Goal: Contribute content: Add original content to the website for others to see

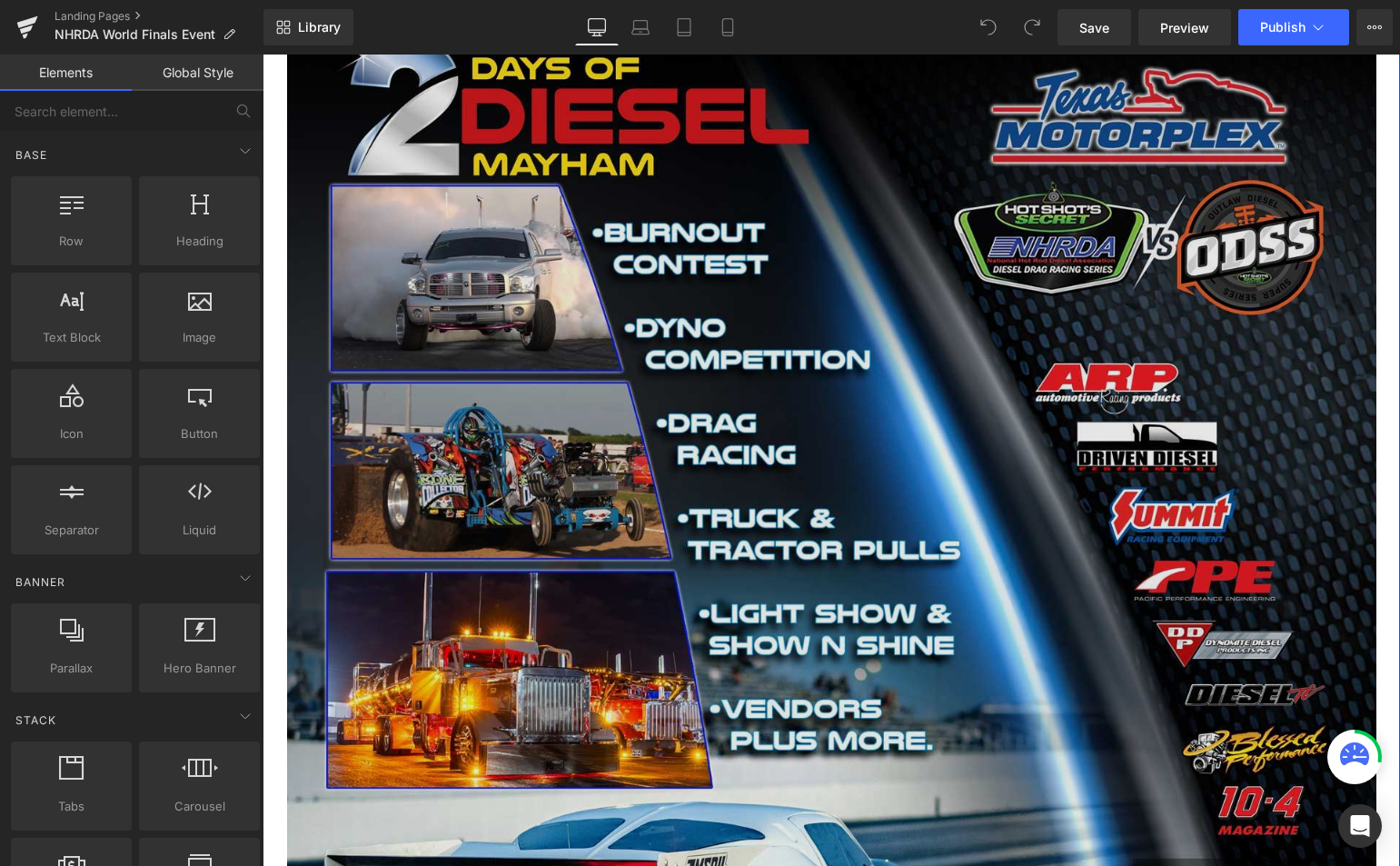
scroll to position [4545, 0]
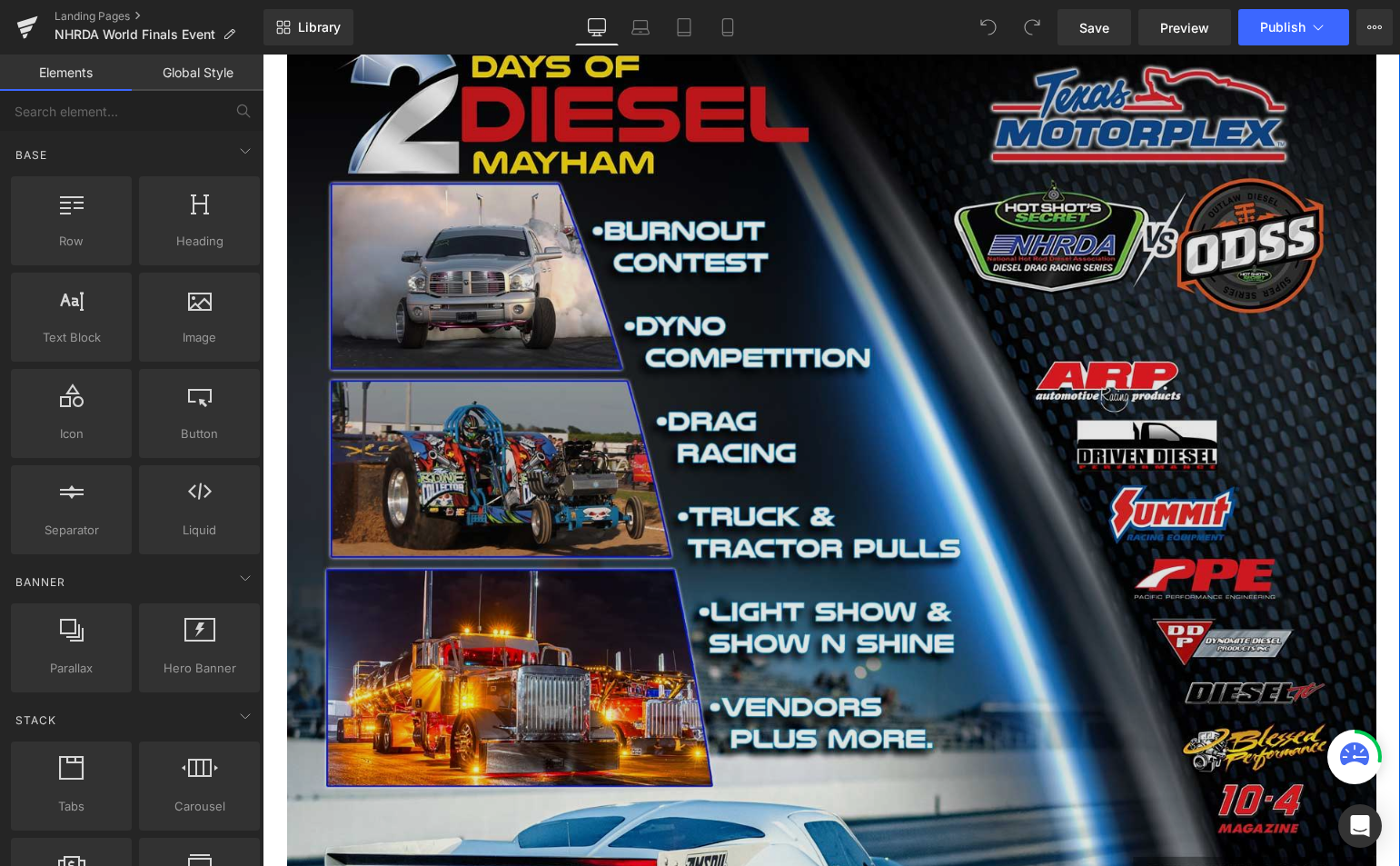
click at [704, 368] on img at bounding box center [831, 402] width 1089 height 1671
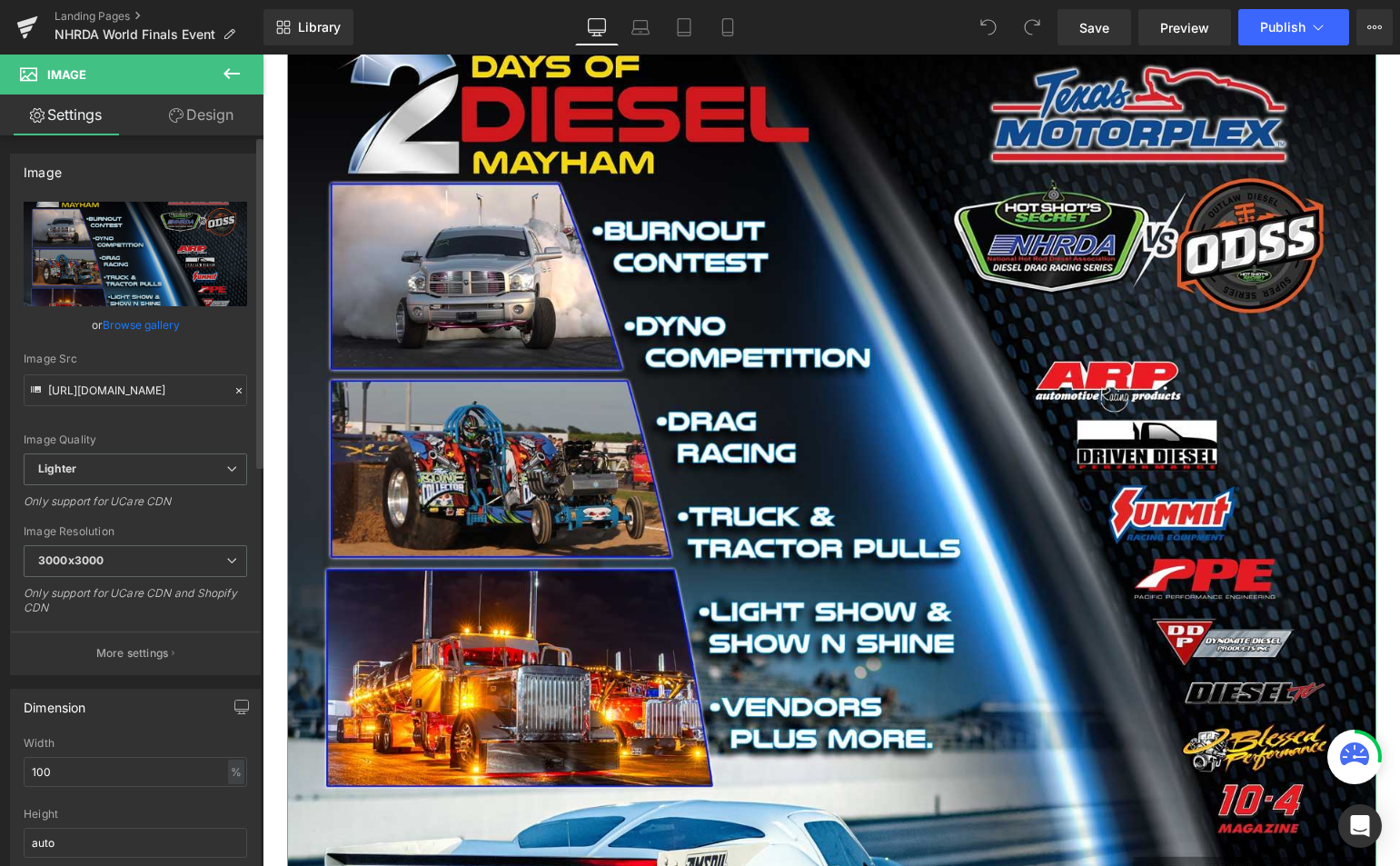
click at [126, 328] on link "Browse gallery" at bounding box center [141, 325] width 78 height 31
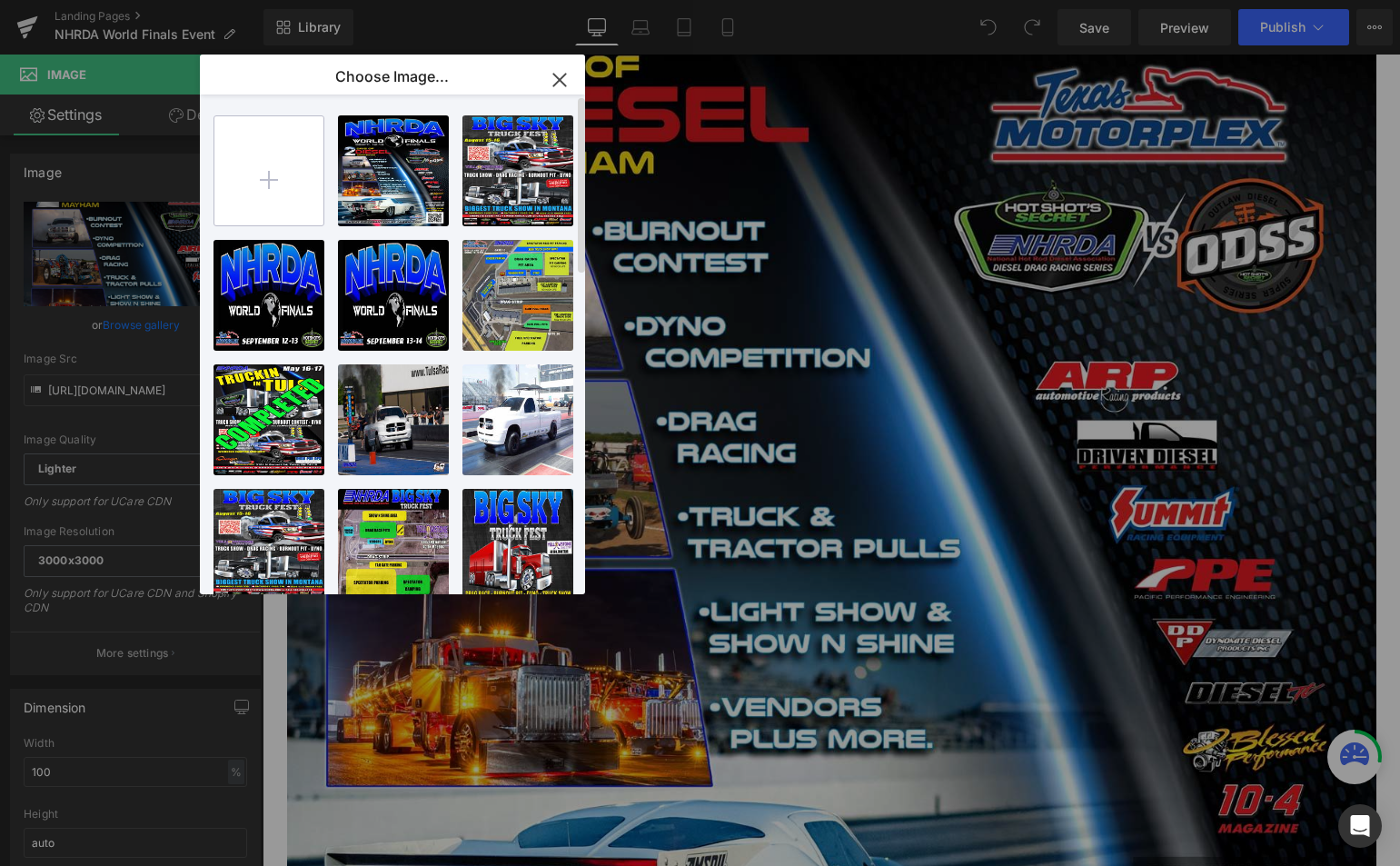
click at [261, 180] on input "file" at bounding box center [269, 171] width 109 height 109
type input "C:\fakepath\WF-POSTER--WEB-VER3.jpg"
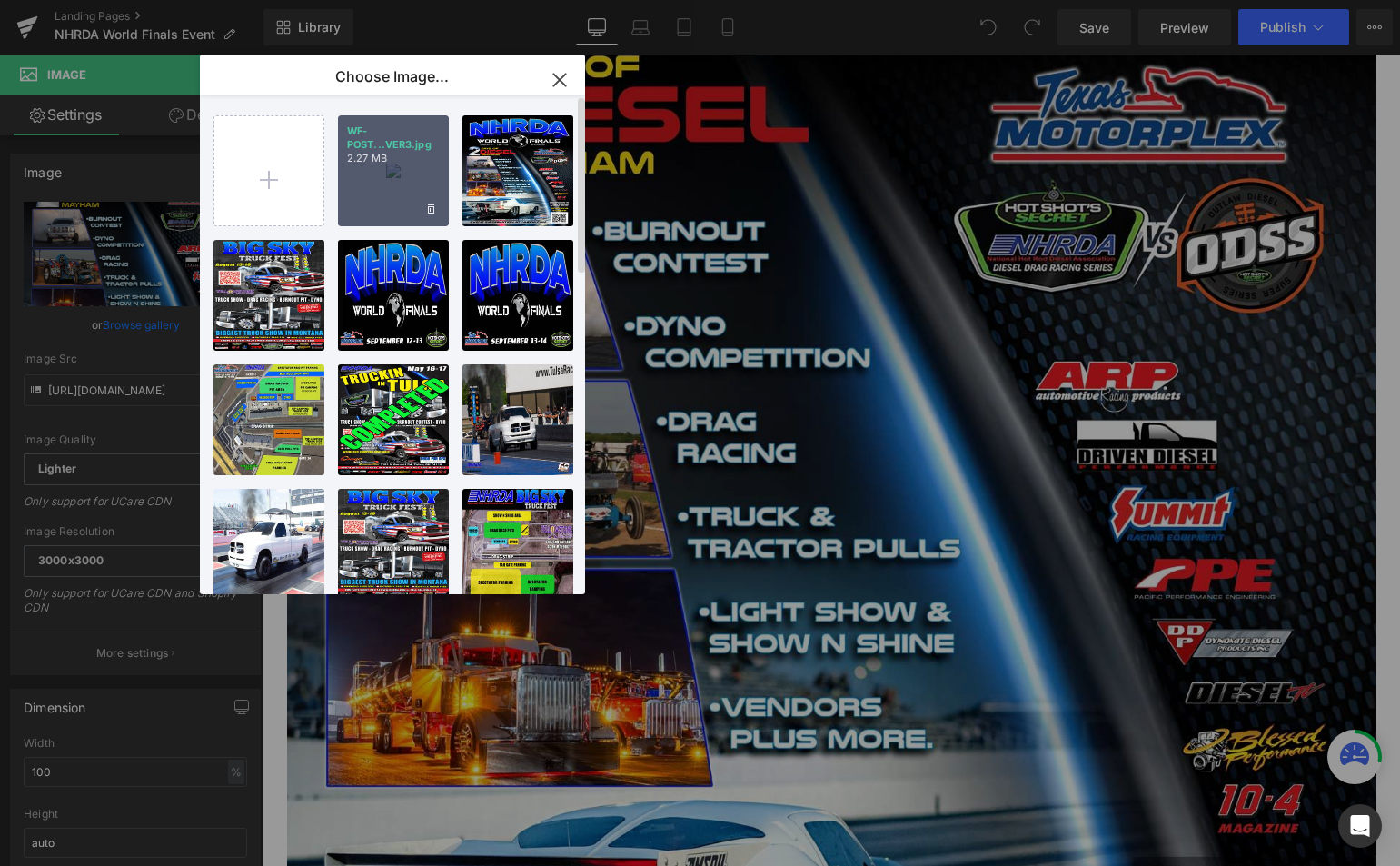
click at [373, 181] on div "WF-POST...VER3.jpg 2.27 MB" at bounding box center [393, 171] width 111 height 111
type input "[URL][DOMAIN_NAME]"
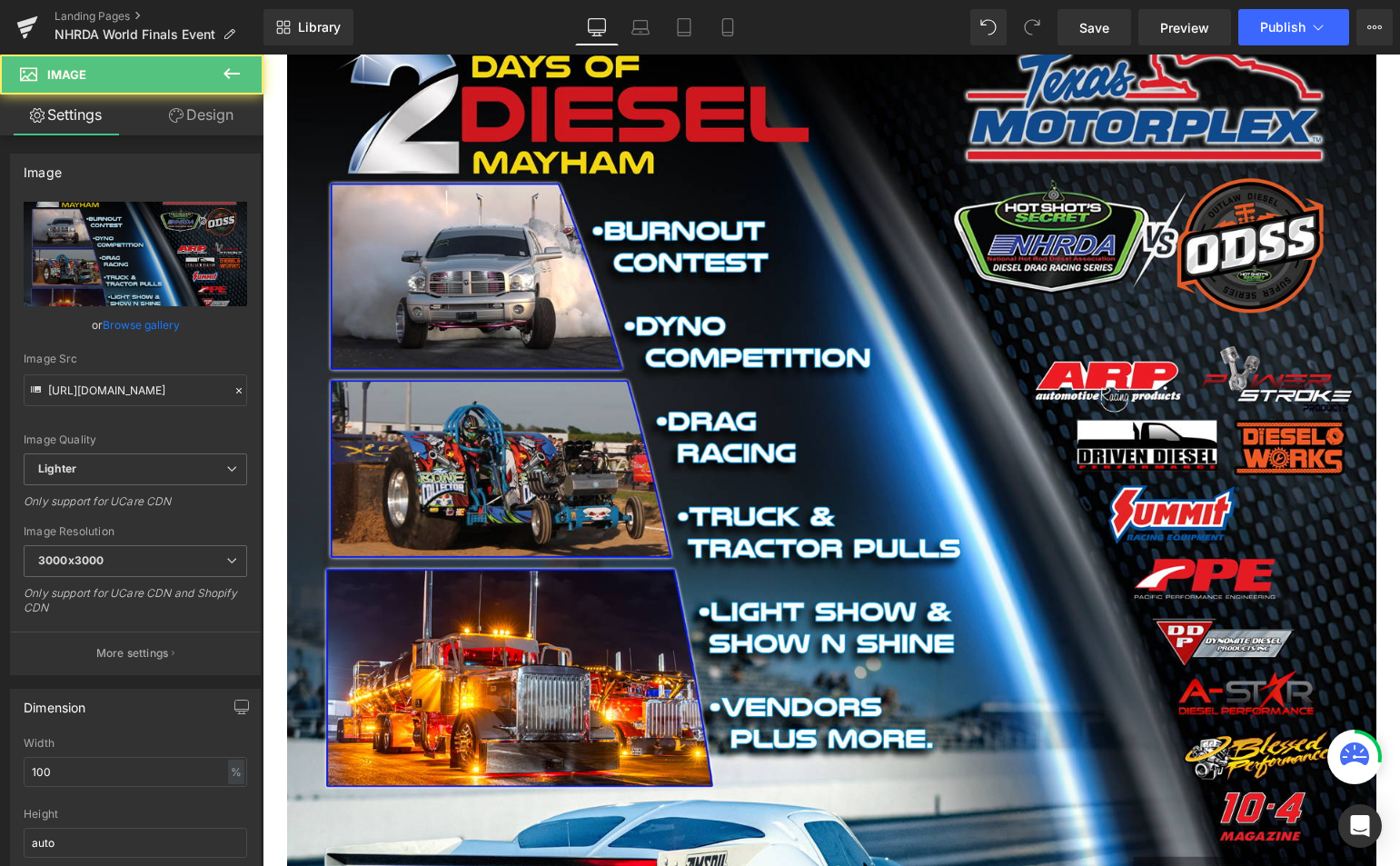
click at [373, 181] on img at bounding box center [831, 402] width 1089 height 1671
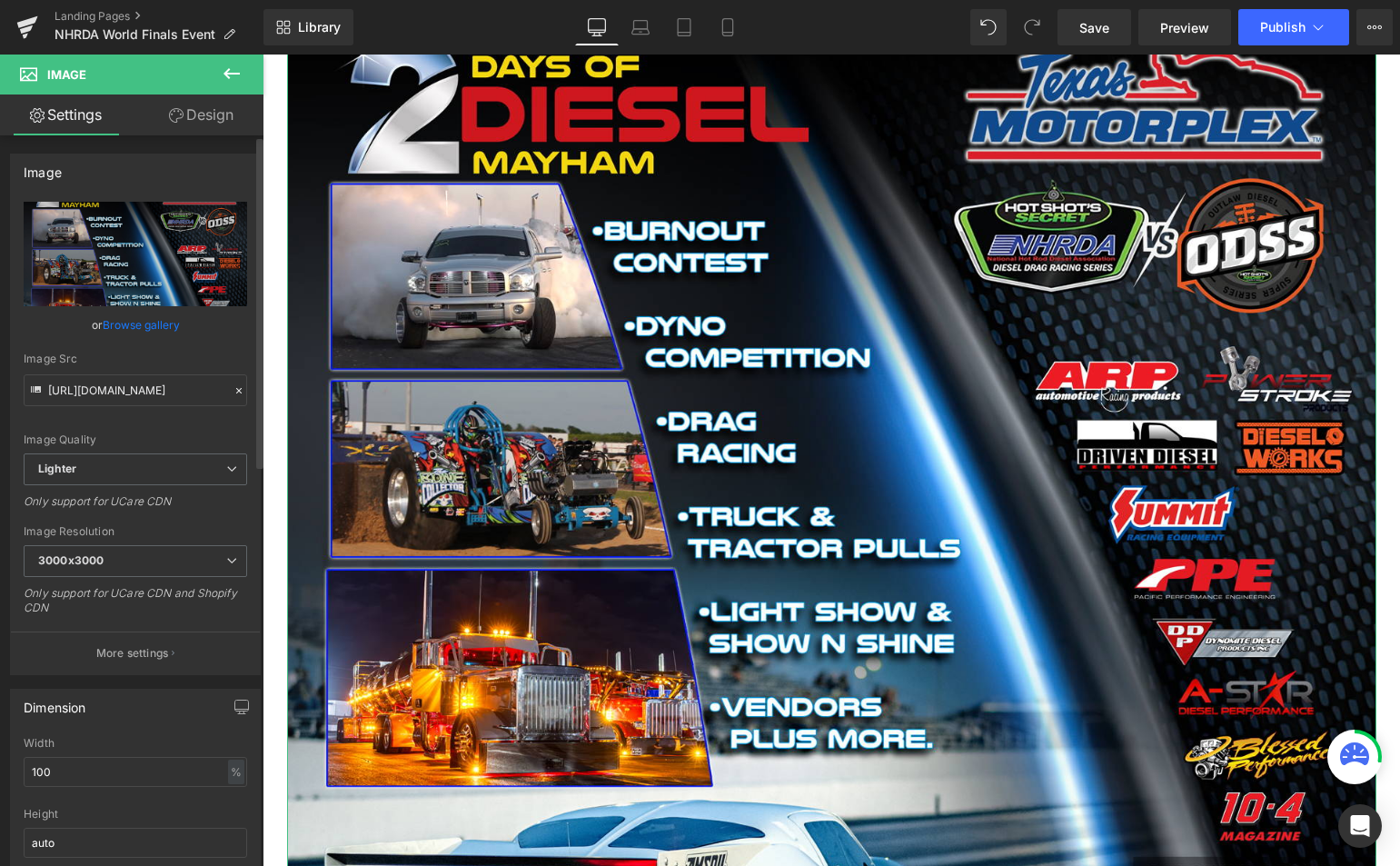
click at [137, 319] on link "Browse gallery" at bounding box center [141, 325] width 78 height 31
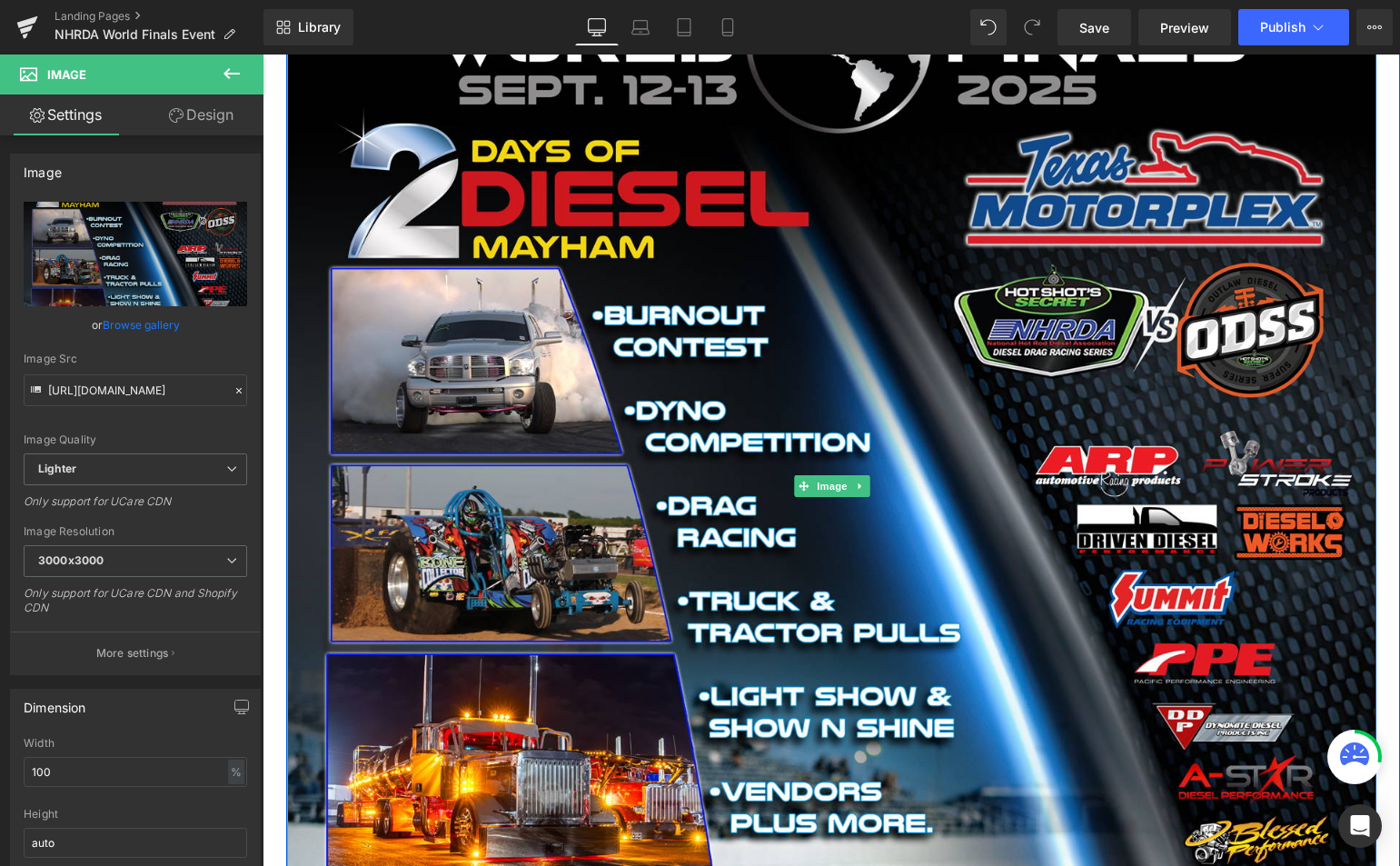
scroll to position [4454, 0]
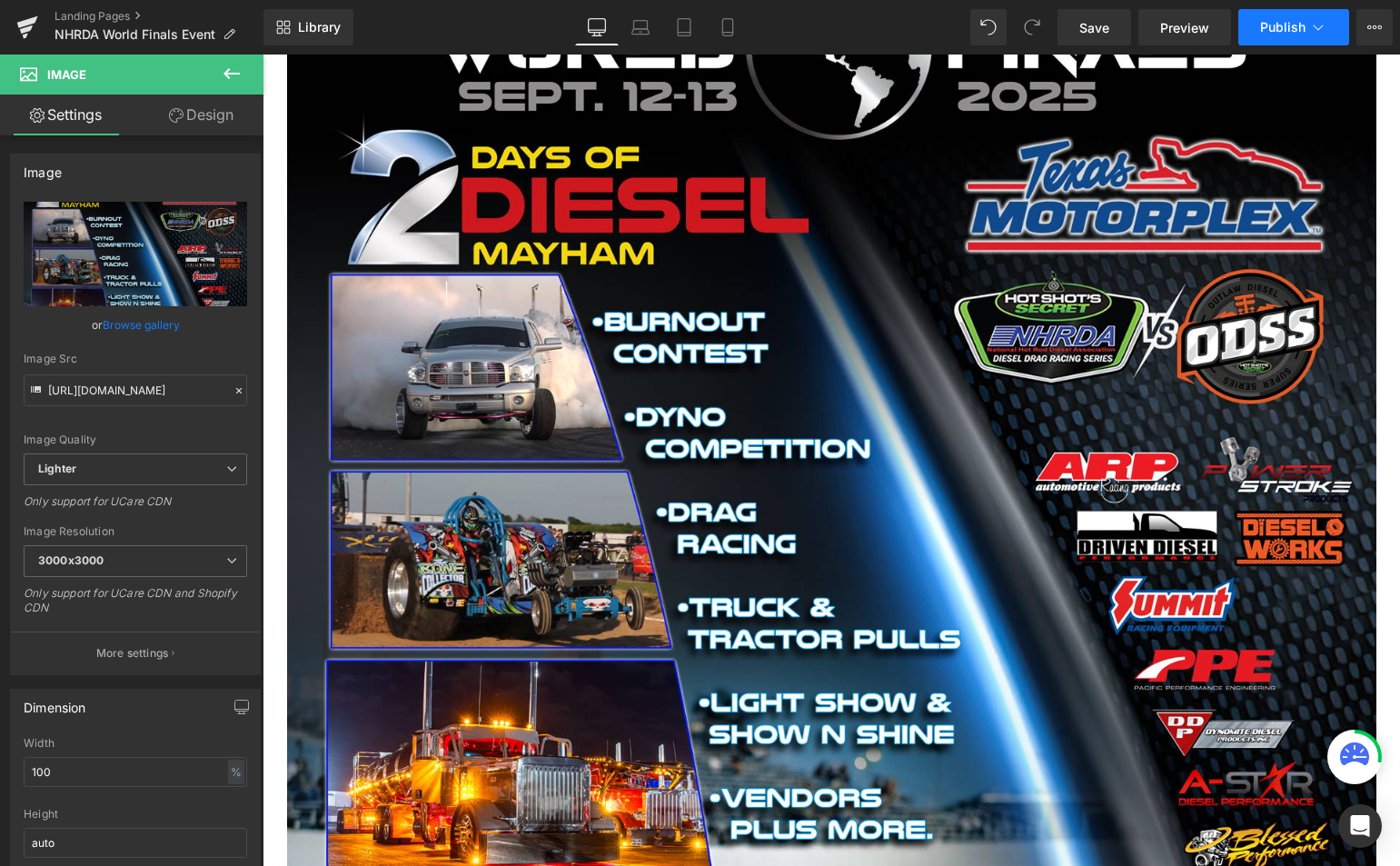
click at [1285, 31] on span "Publish" at bounding box center [1283, 28] width 45 height 15
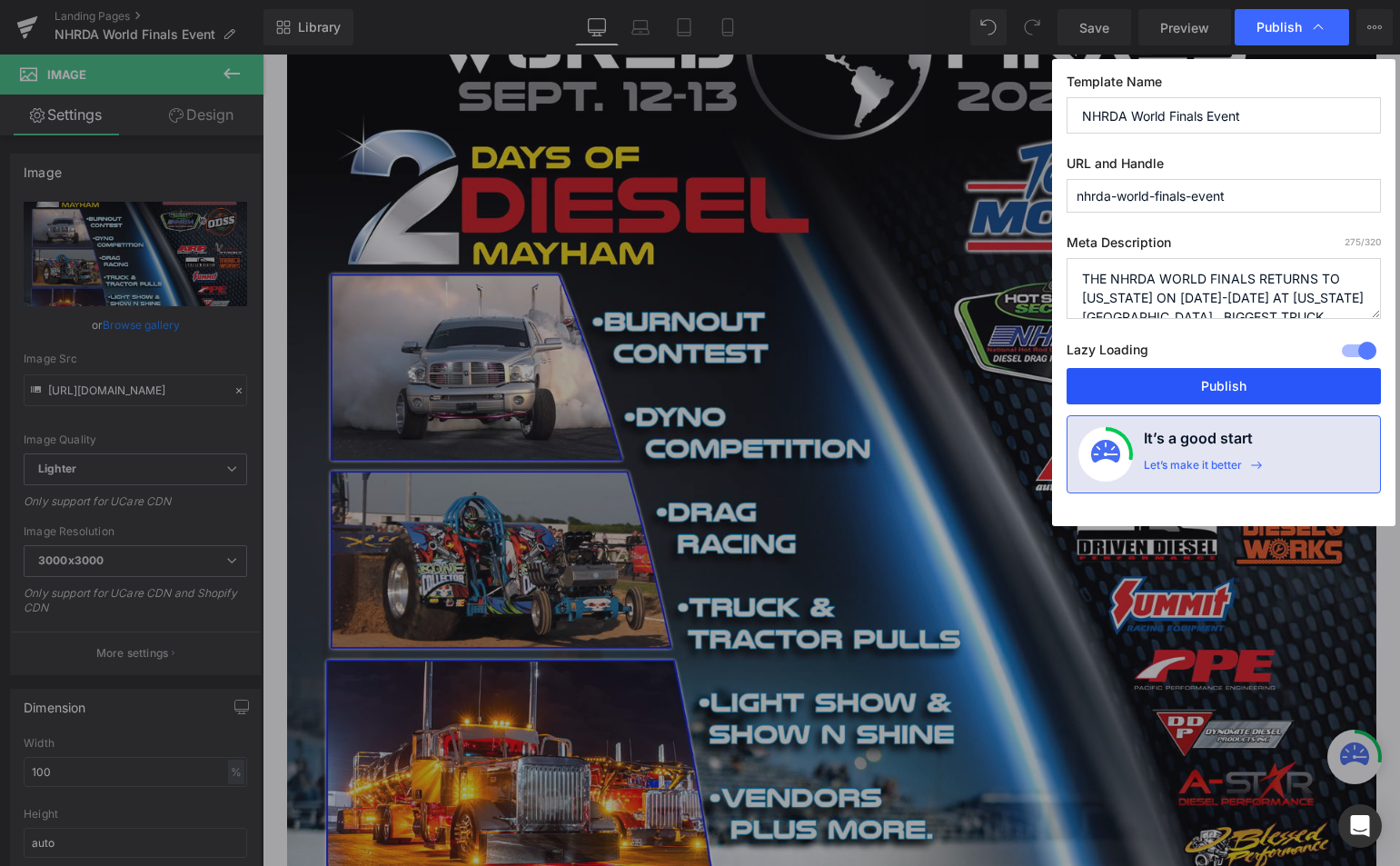
click at [1218, 379] on button "Publish" at bounding box center [1223, 386] width 314 height 36
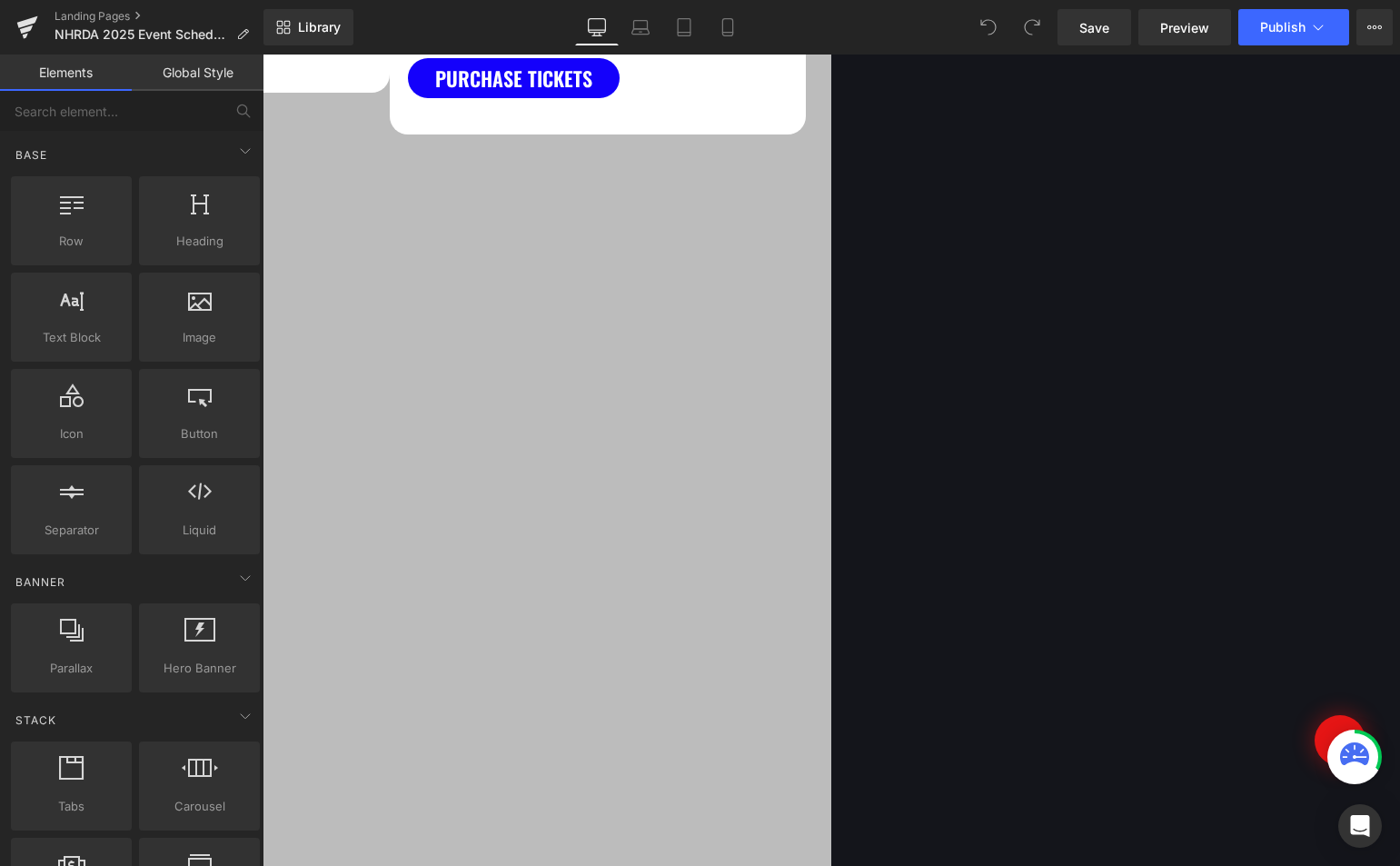
scroll to position [1272, 0]
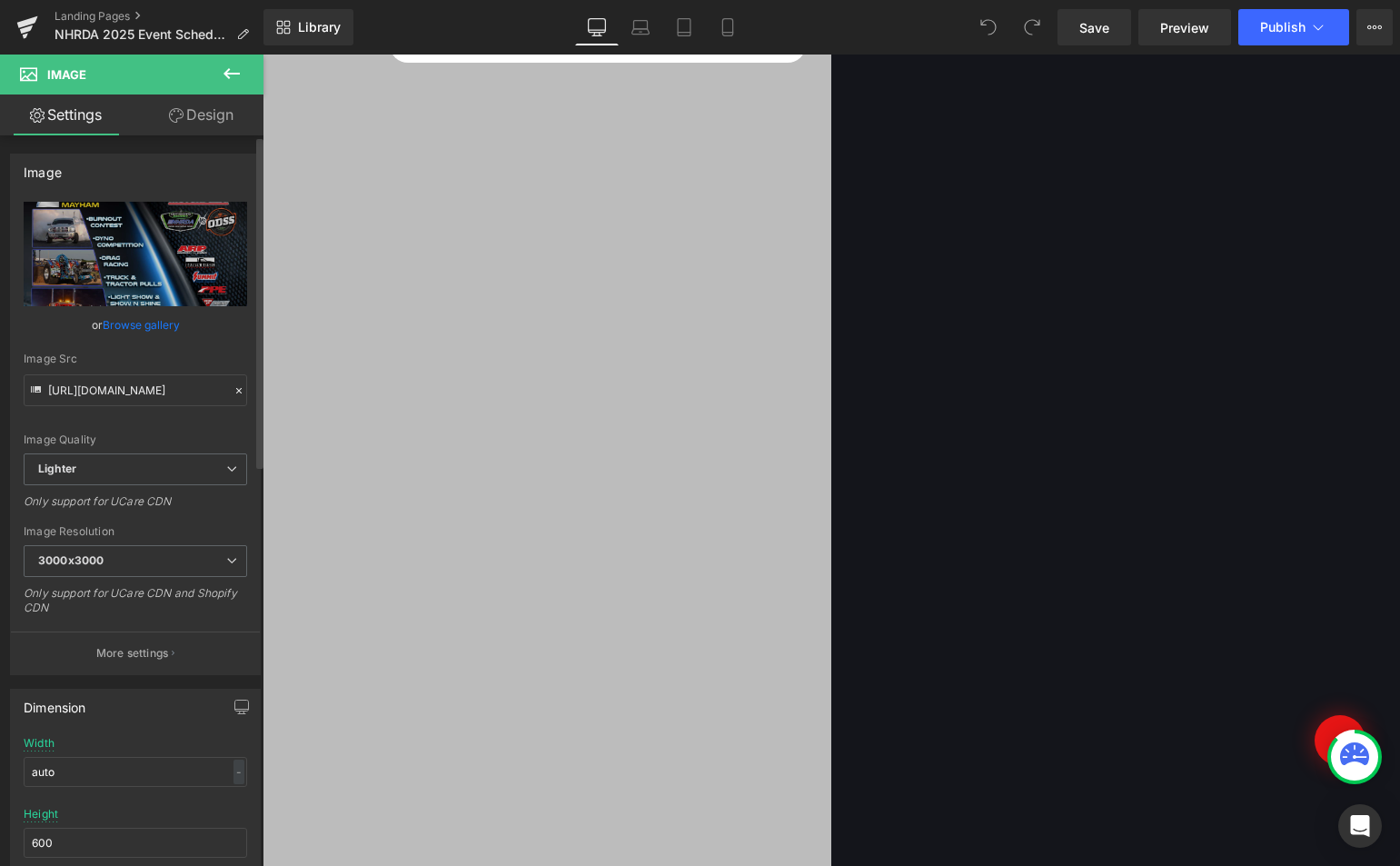
click at [137, 322] on link "Browse gallery" at bounding box center [141, 325] width 78 height 31
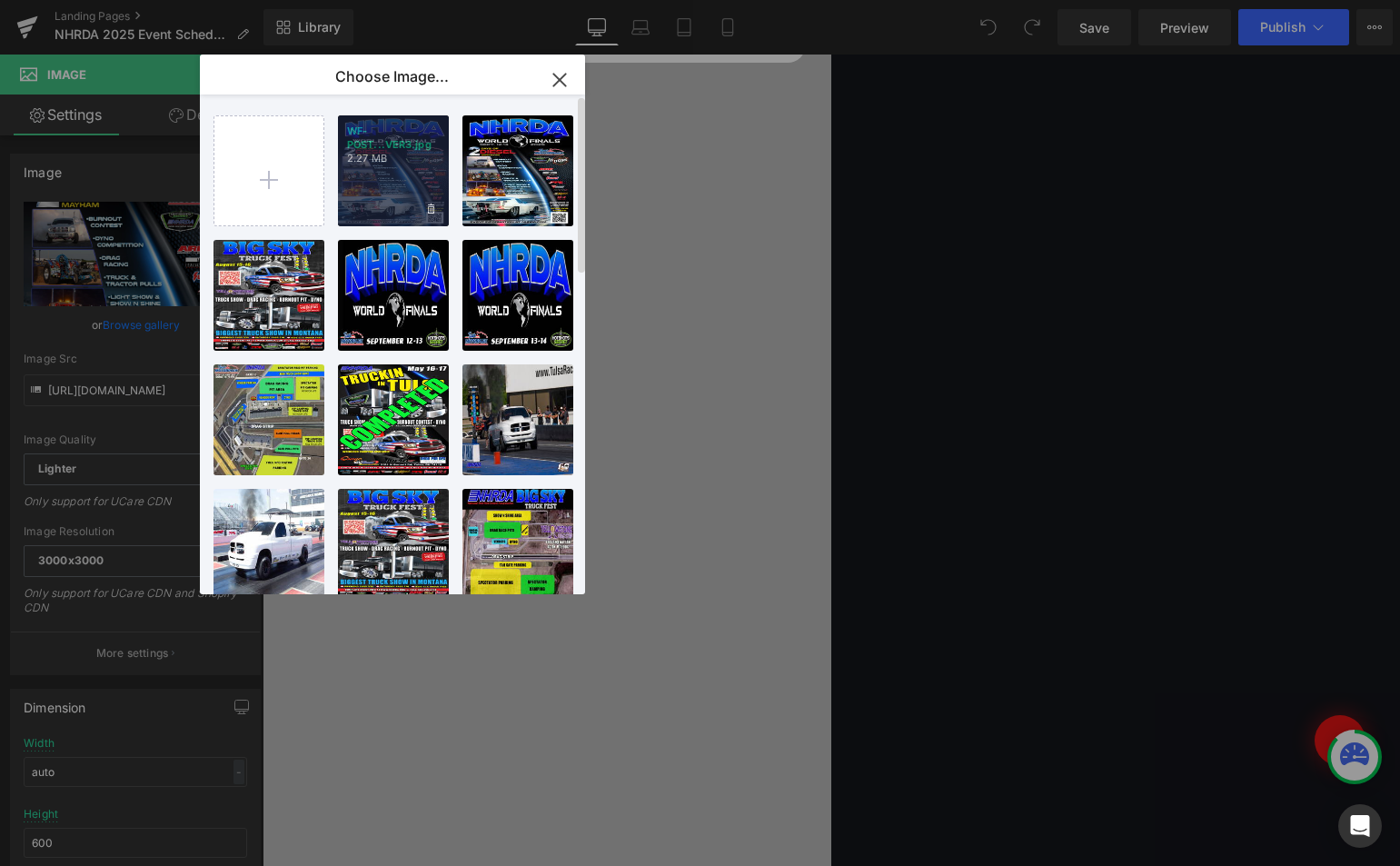
click at [405, 180] on div "WF-POST...VER3.jpg 2.27 MB" at bounding box center [393, 171] width 111 height 111
type input "[URL][DOMAIN_NAME]"
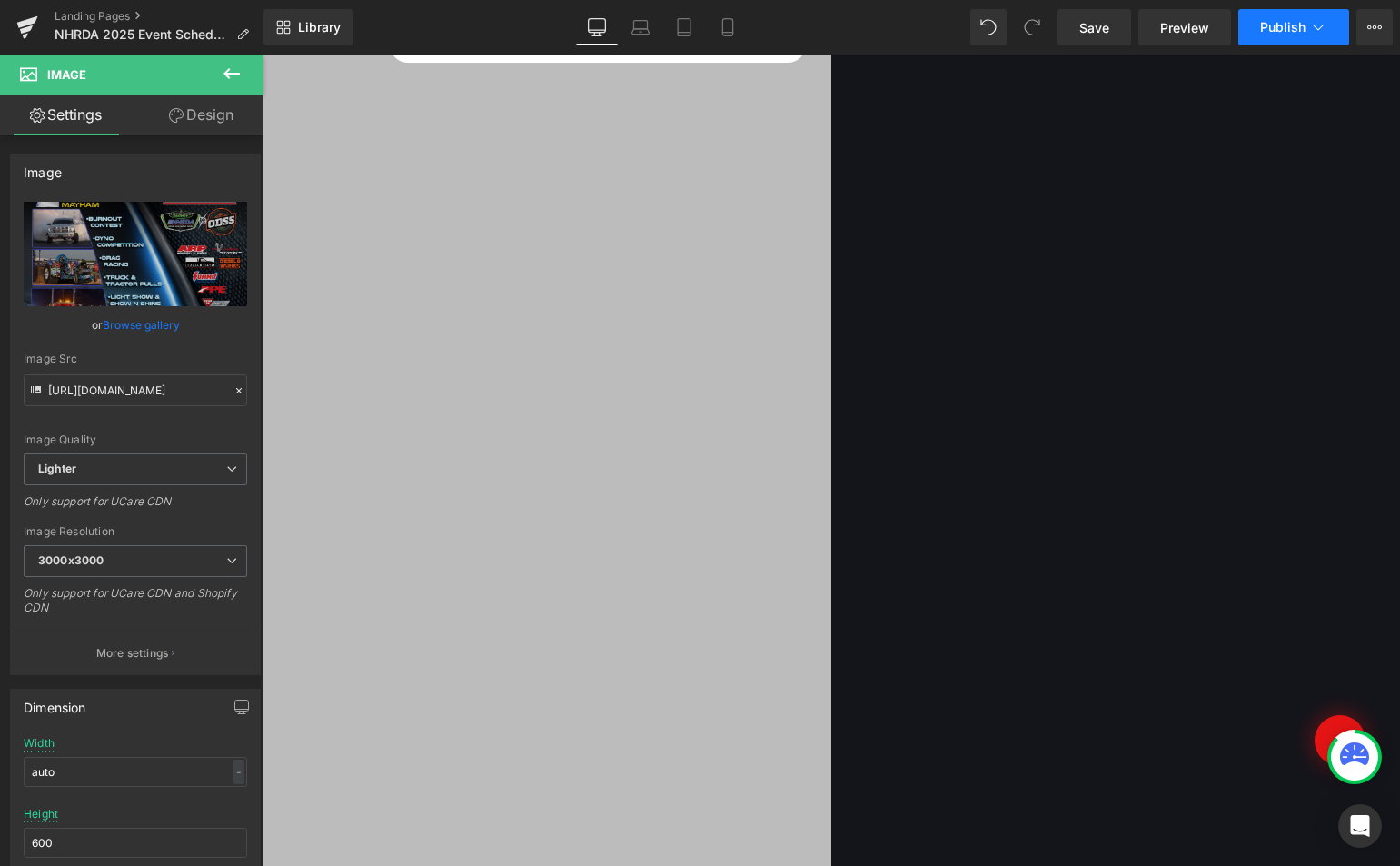
click at [1273, 30] on span "Publish" at bounding box center [1283, 28] width 45 height 15
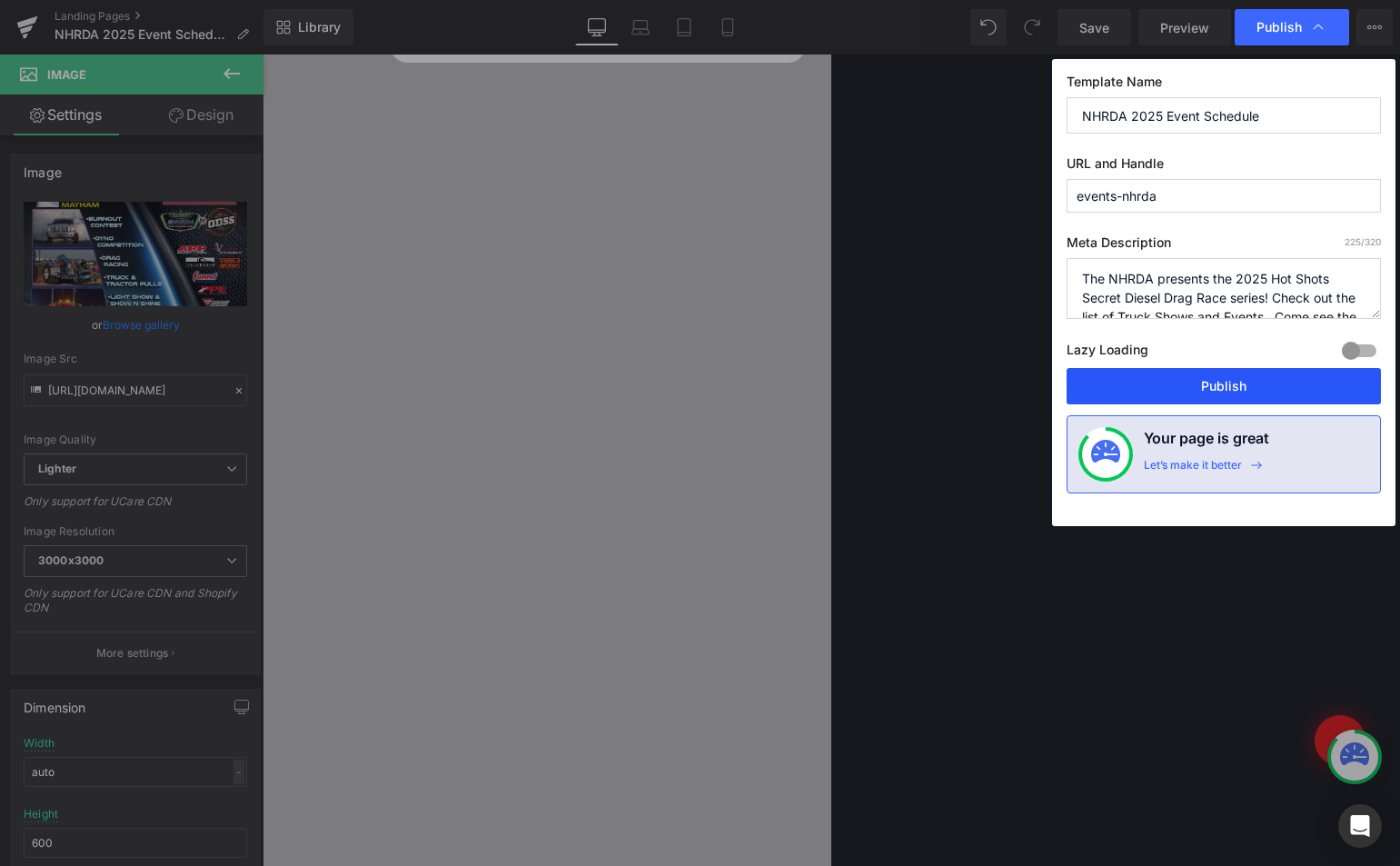
click at [1246, 375] on button "Publish" at bounding box center [1223, 386] width 314 height 36
